Goal: Check status: Check status

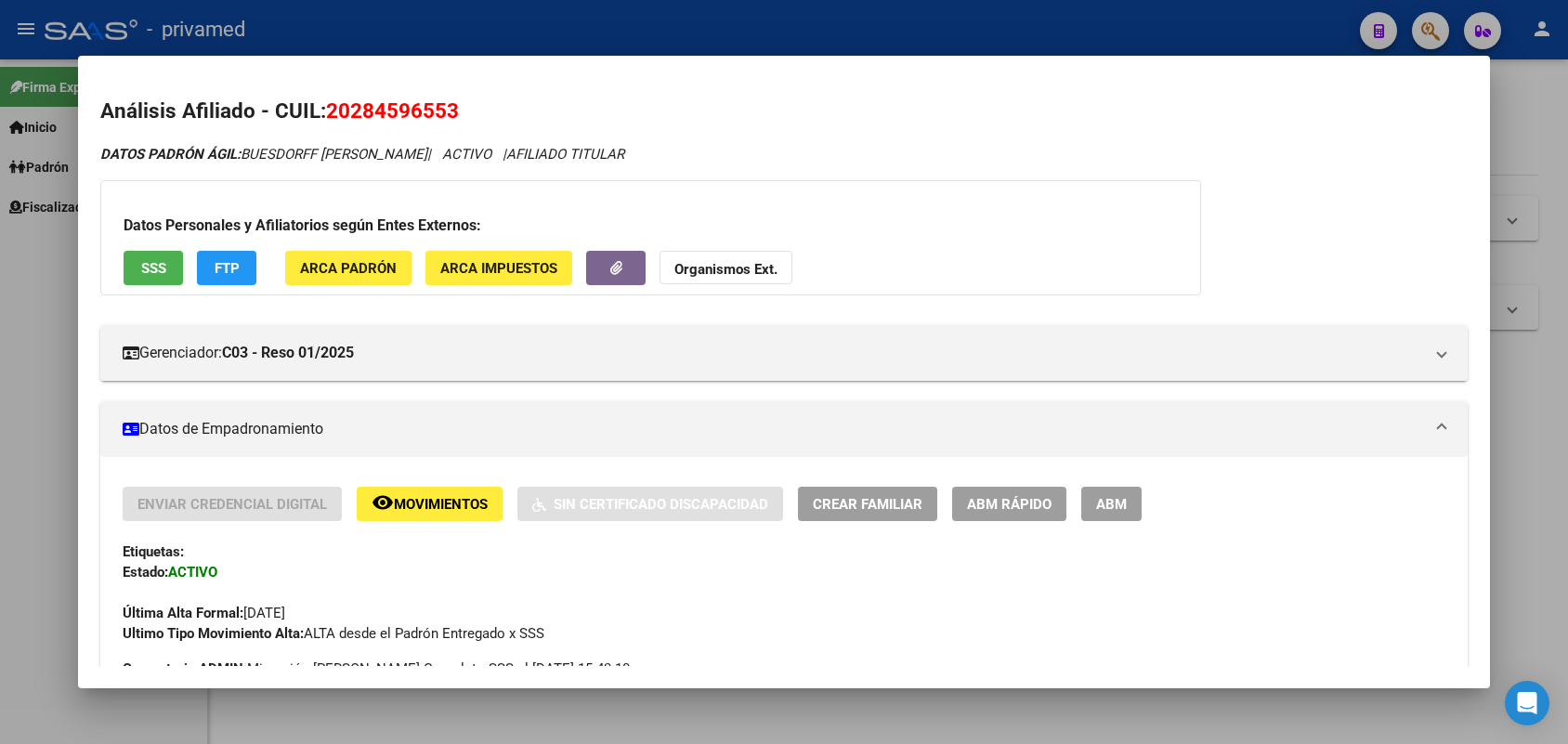
click at [1543, 257] on div at bounding box center [784, 372] width 1568 height 744
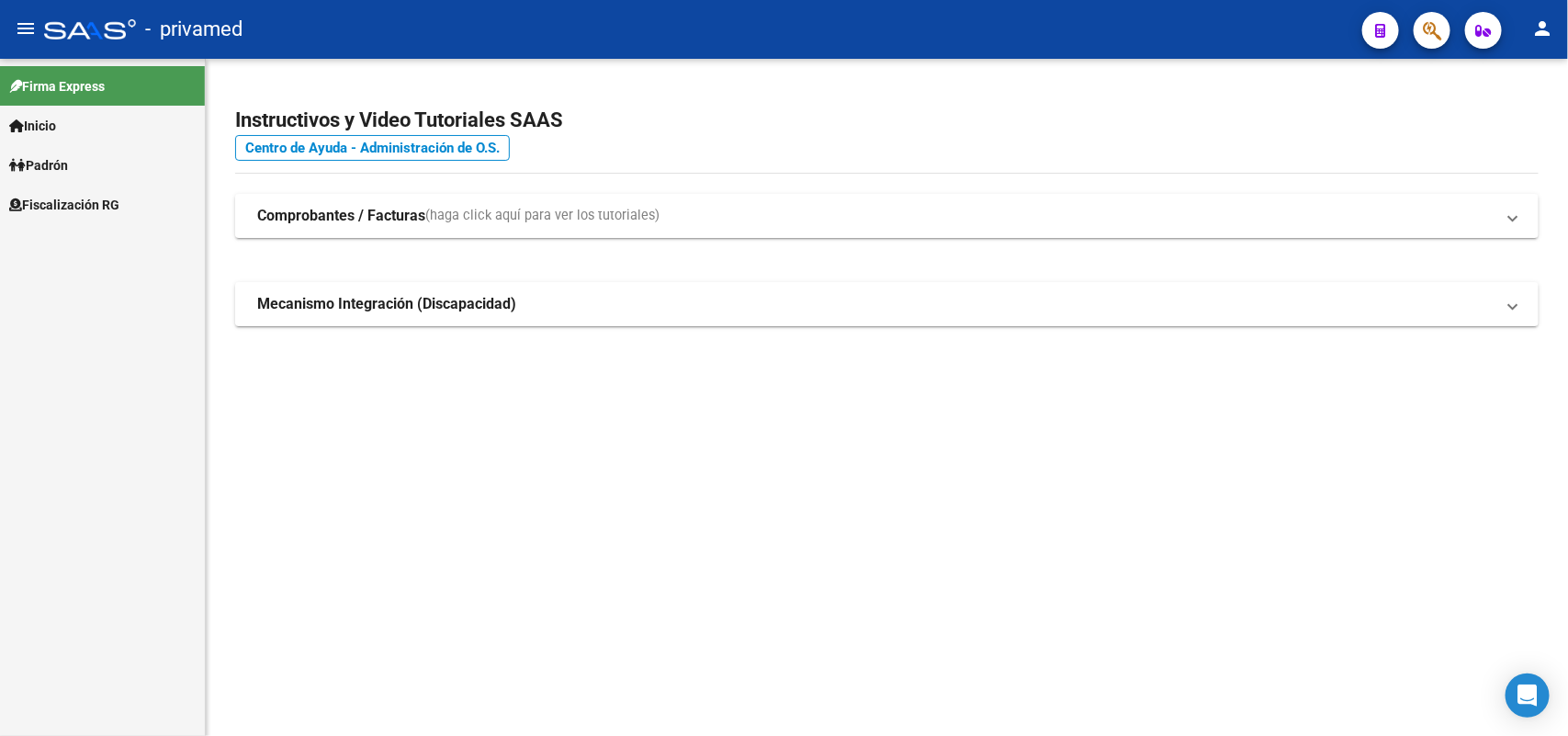
click at [1410, 20] on div at bounding box center [1424, 29] width 52 height 38
click at [1417, 23] on button "button" at bounding box center [1432, 30] width 37 height 37
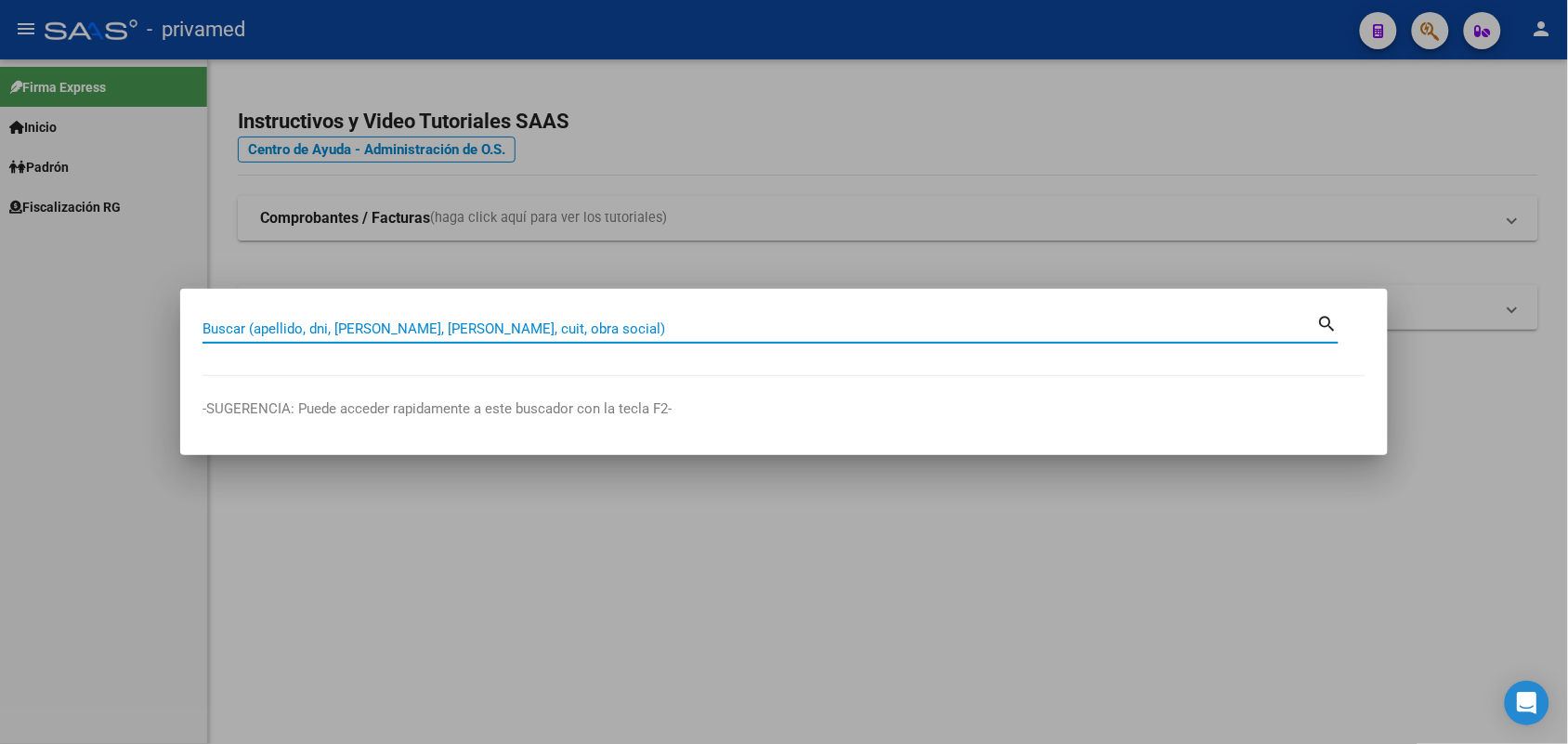
paste input "20282112486"
type input "20282112486"
click at [901, 470] on div at bounding box center [784, 372] width 1568 height 744
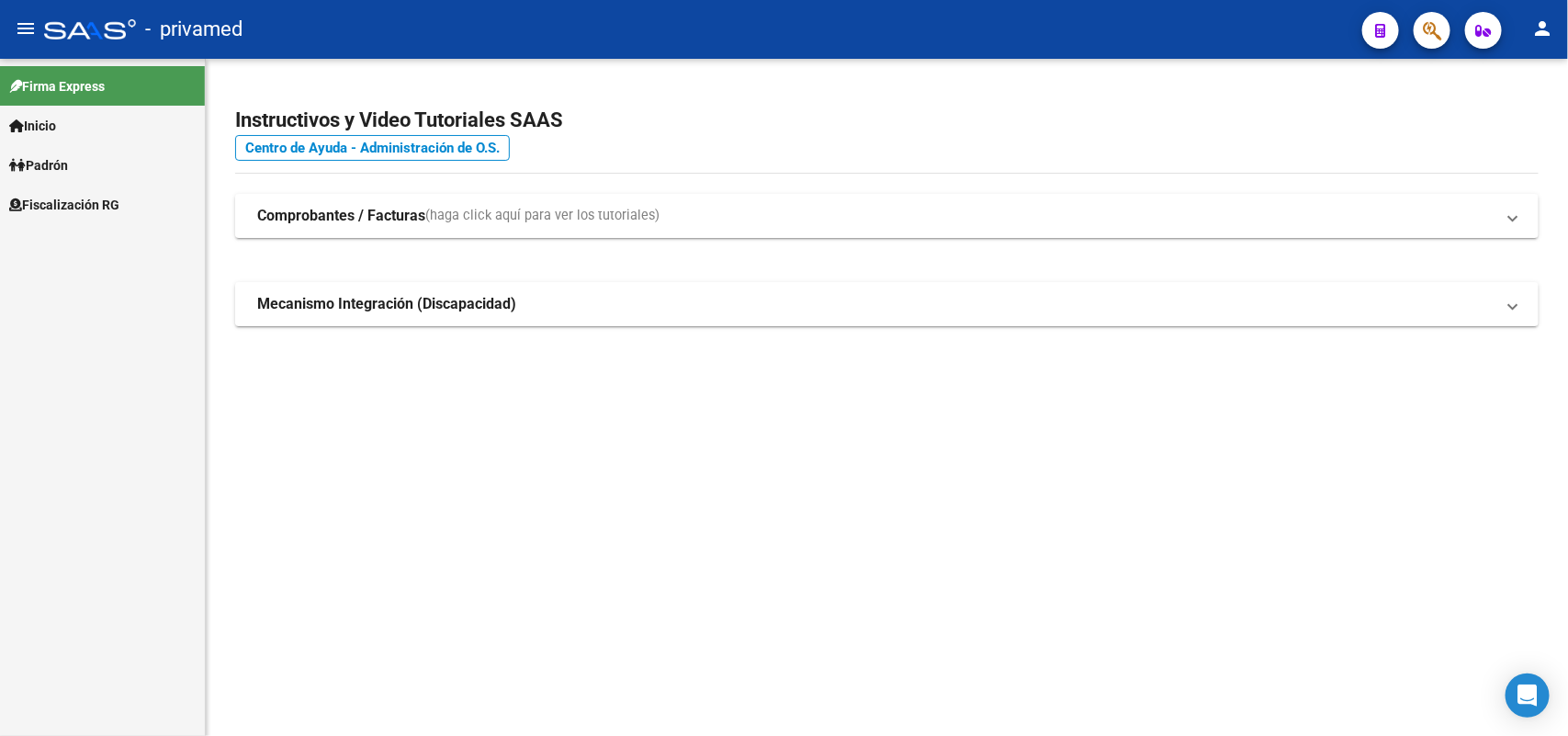
click at [1416, 44] on div at bounding box center [1424, 29] width 52 height 38
click at [1425, 41] on icon "button" at bounding box center [1432, 31] width 19 height 21
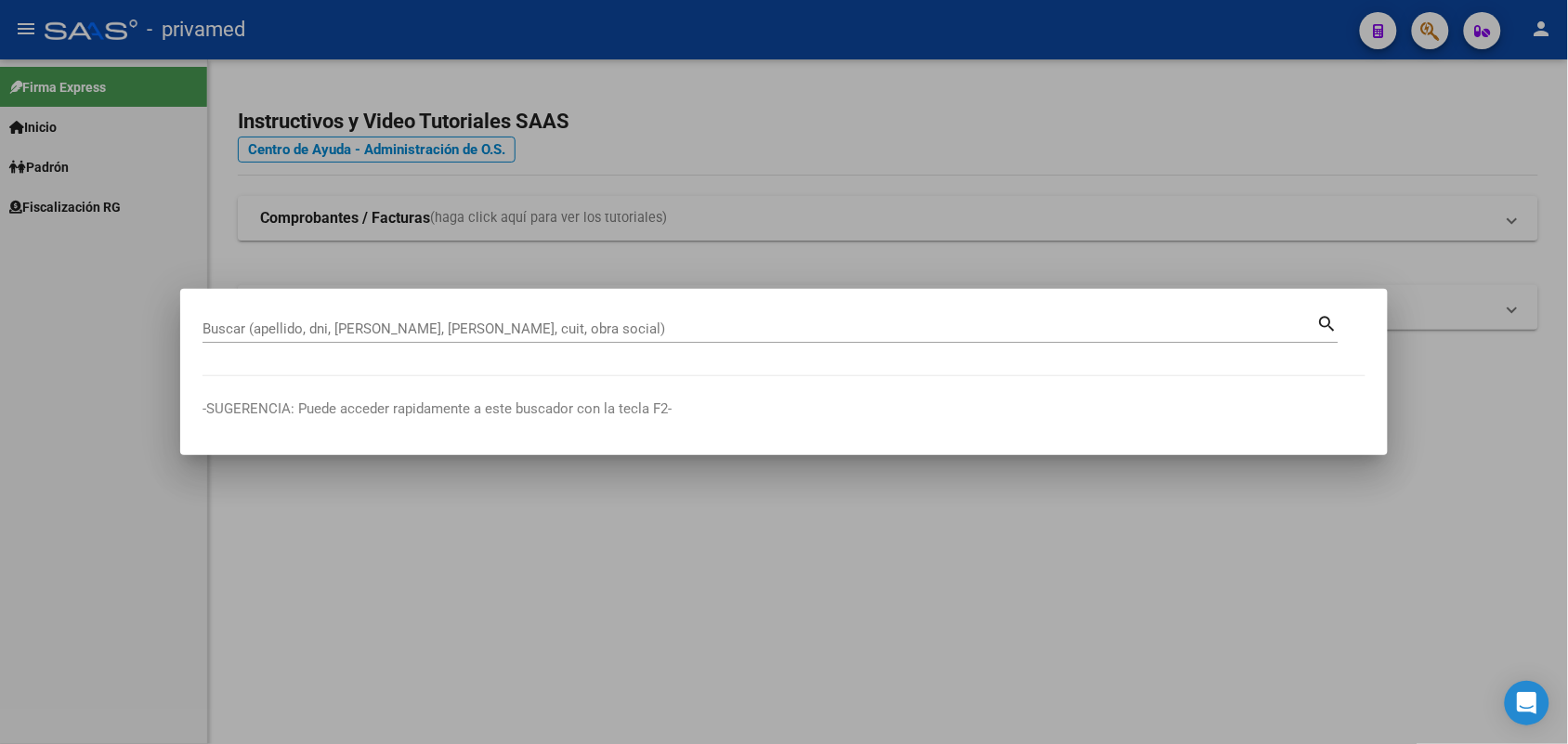
drag, startPoint x: 1075, startPoint y: 340, endPoint x: 1051, endPoint y: 328, distance: 26.8
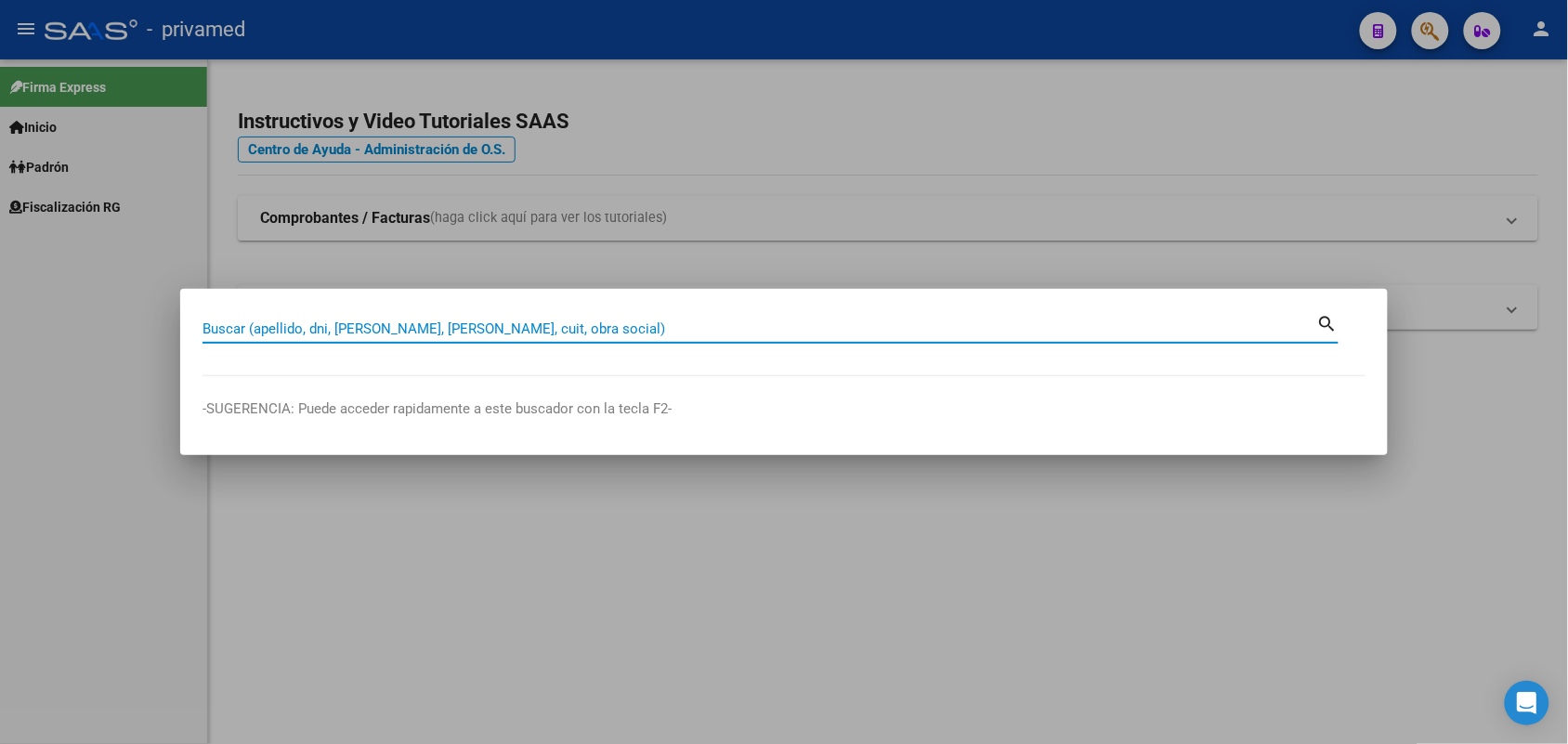
paste input "20282112486"
type input "20282112486"
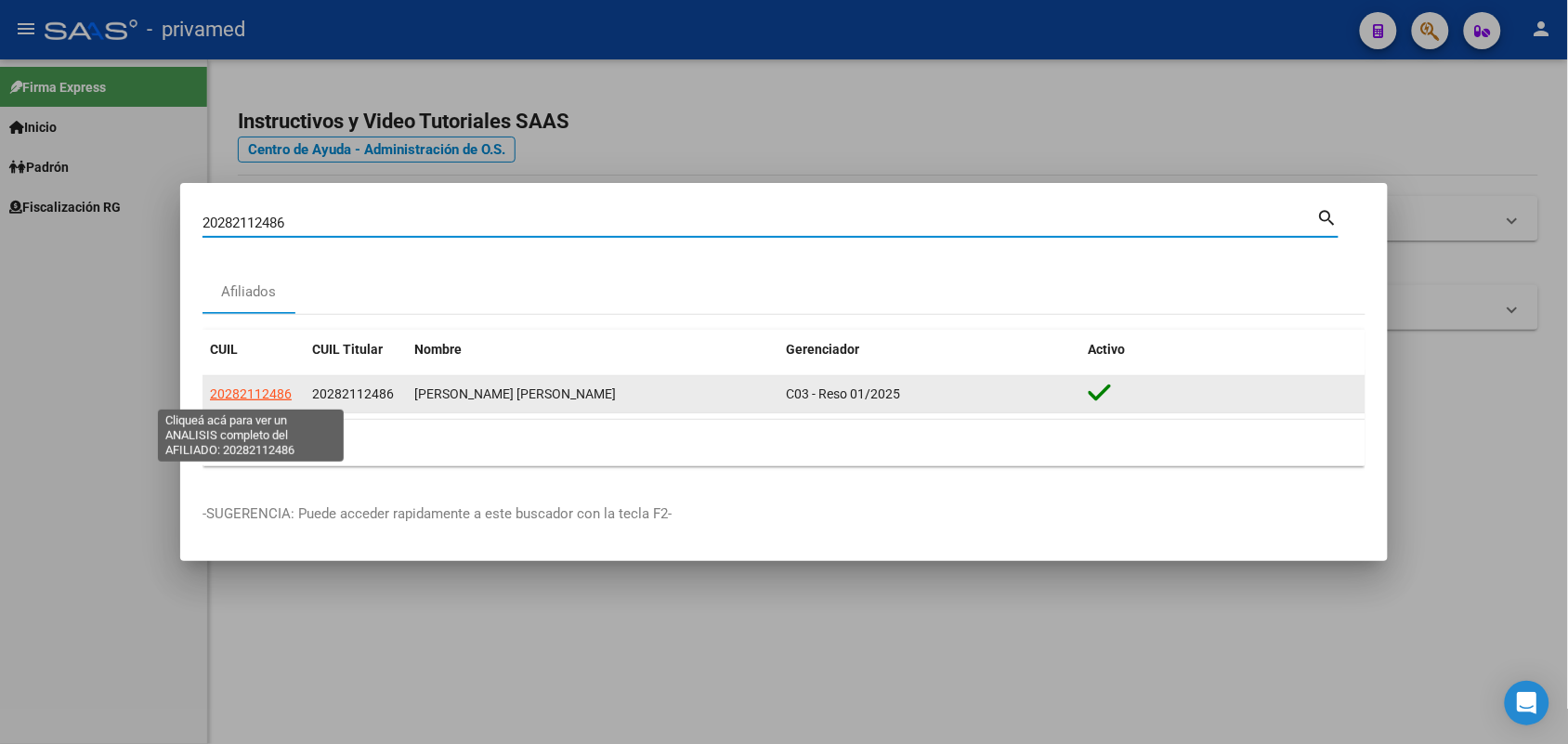
click at [279, 393] on span "20282112486" at bounding box center [250, 393] width 82 height 15
type textarea "20282112486"
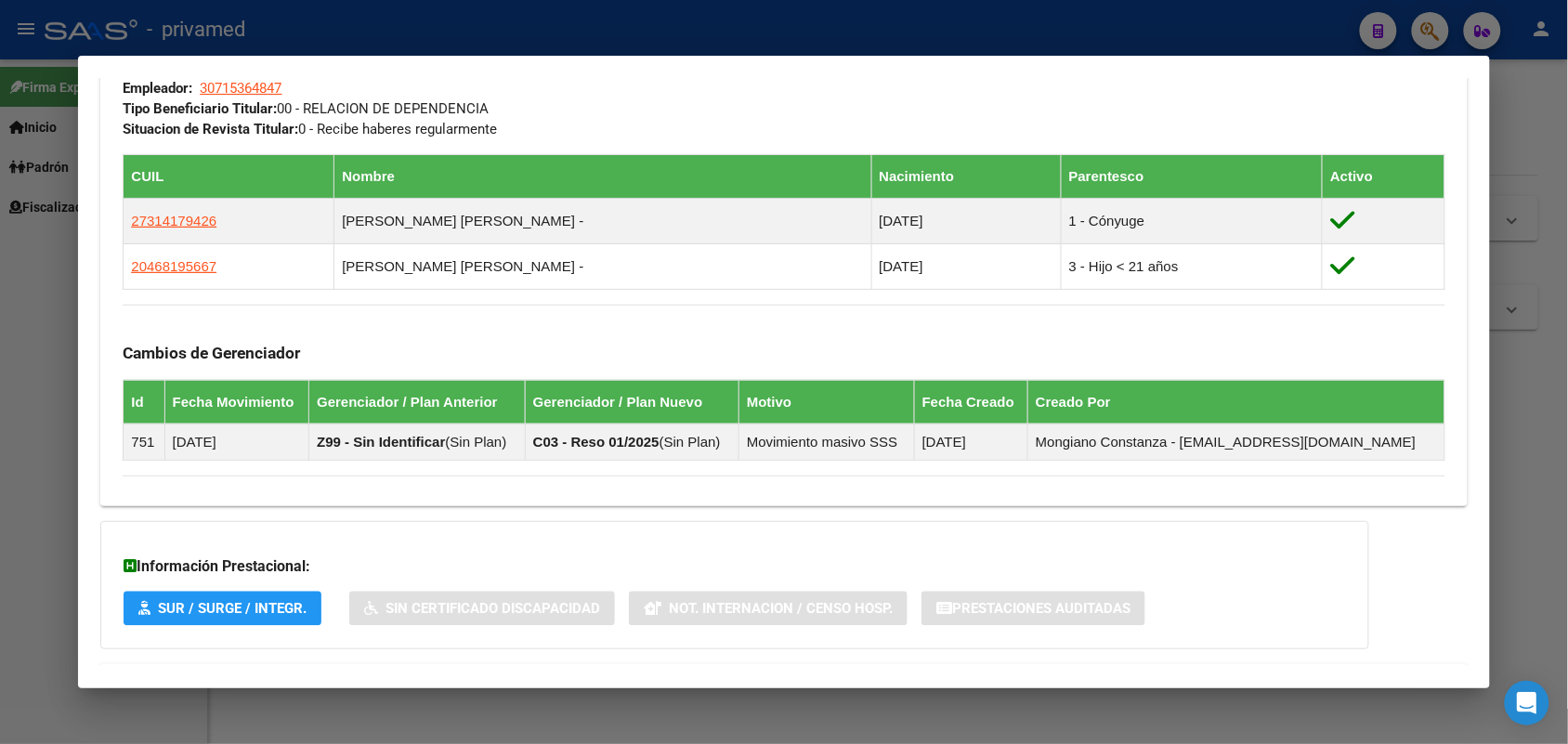
scroll to position [1050, 0]
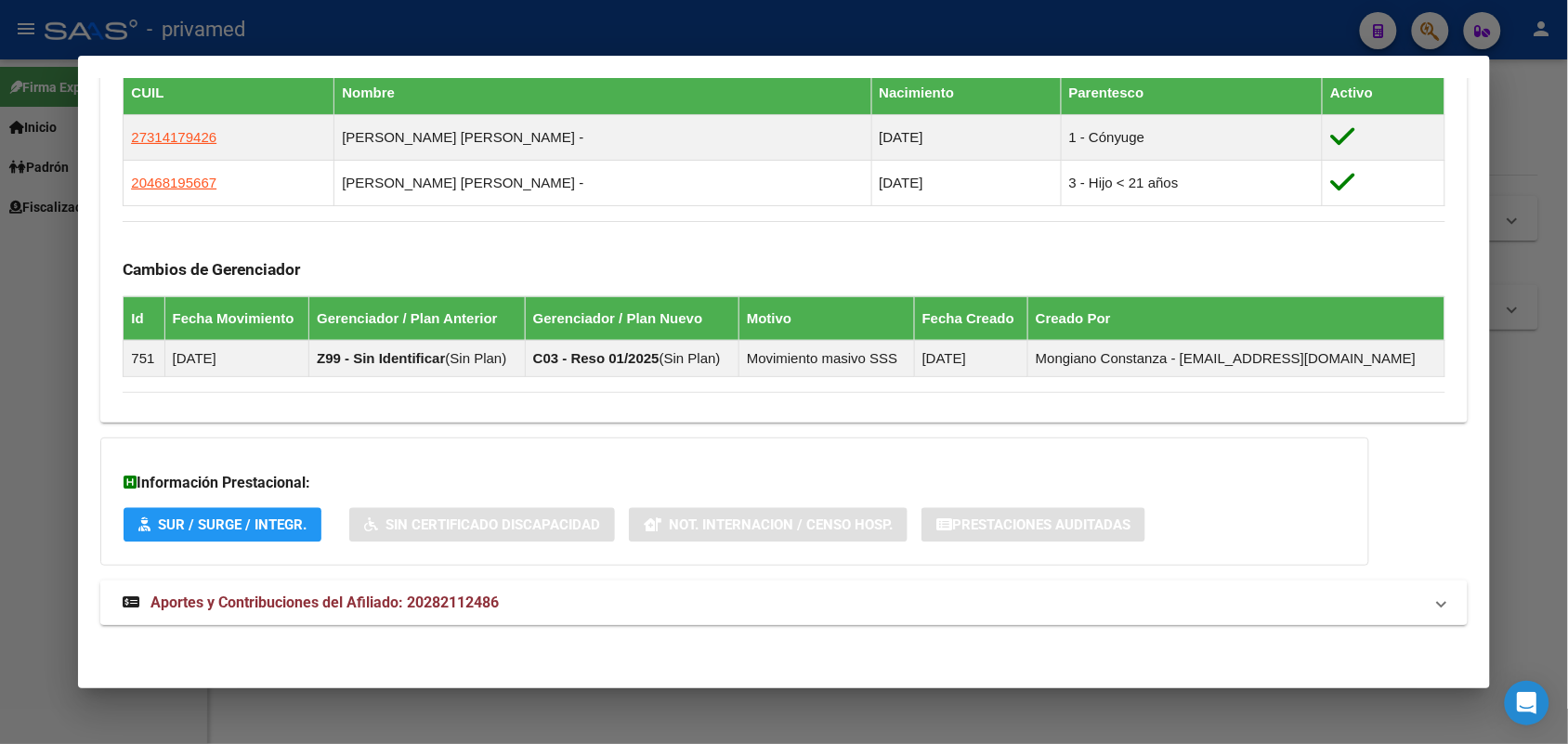
click at [600, 601] on mat-panel-title "Aportes y Contribuciones del Afiliado: 20282112486" at bounding box center [772, 602] width 1299 height 23
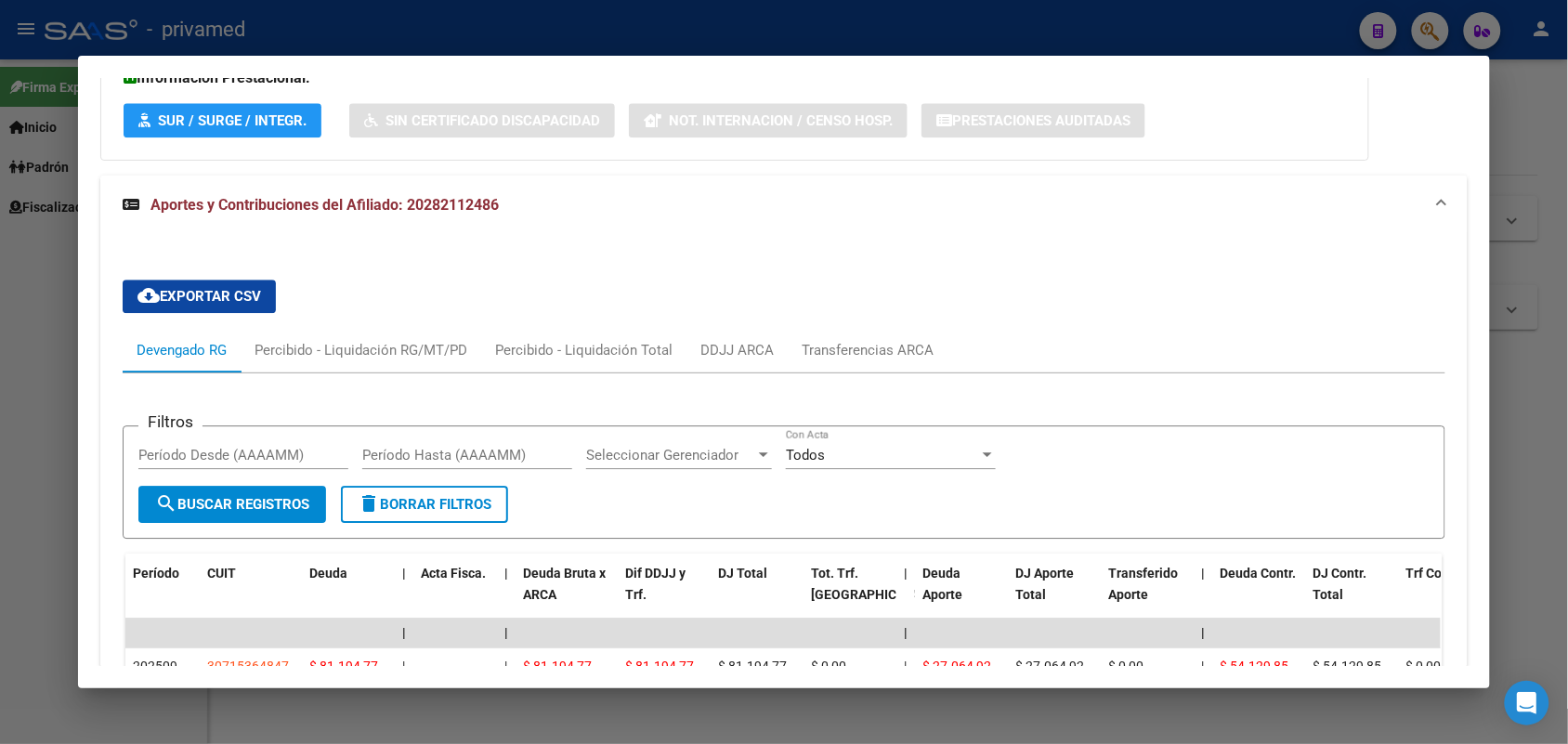
scroll to position [1117, 0]
